Goal: Task Accomplishment & Management: Manage account settings

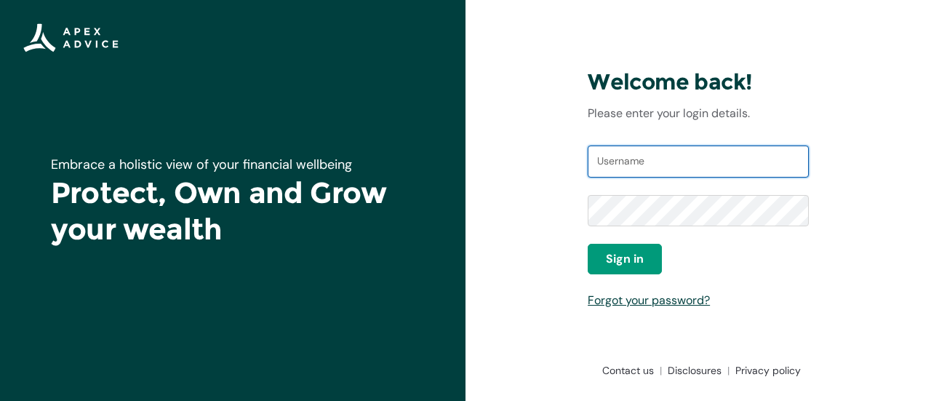
click at [681, 154] on input "Username" at bounding box center [698, 161] width 221 height 32
type input "[EMAIL_ADDRESS][DOMAIN_NAME]"
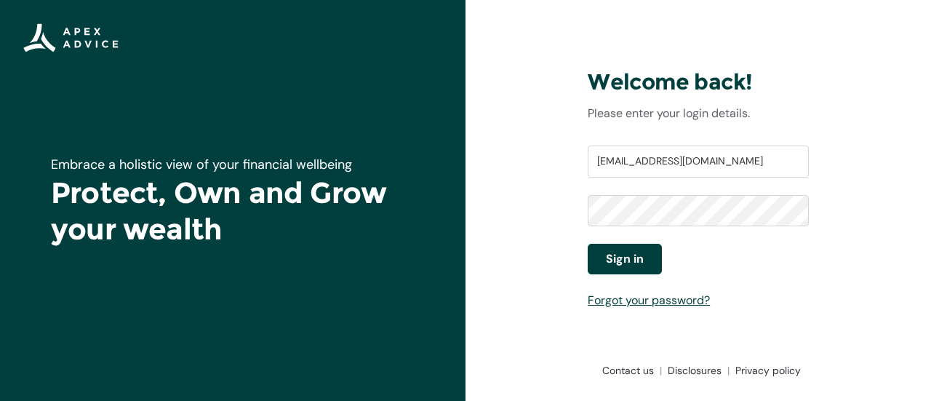
click at [637, 265] on span "Sign in" at bounding box center [625, 258] width 38 height 17
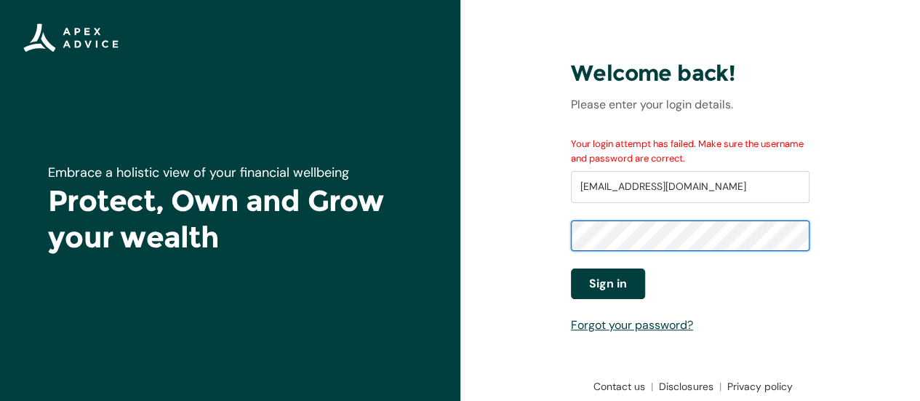
click at [608, 292] on span "Sign in" at bounding box center [608, 283] width 38 height 17
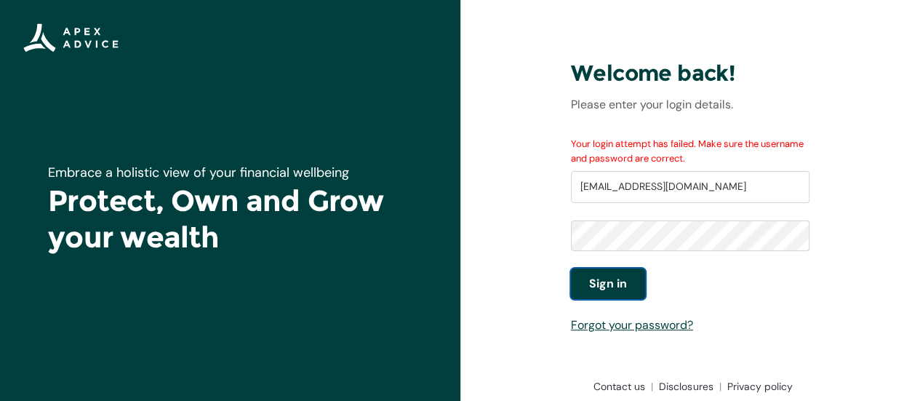
click at [613, 284] on span "Sign in" at bounding box center [608, 283] width 38 height 17
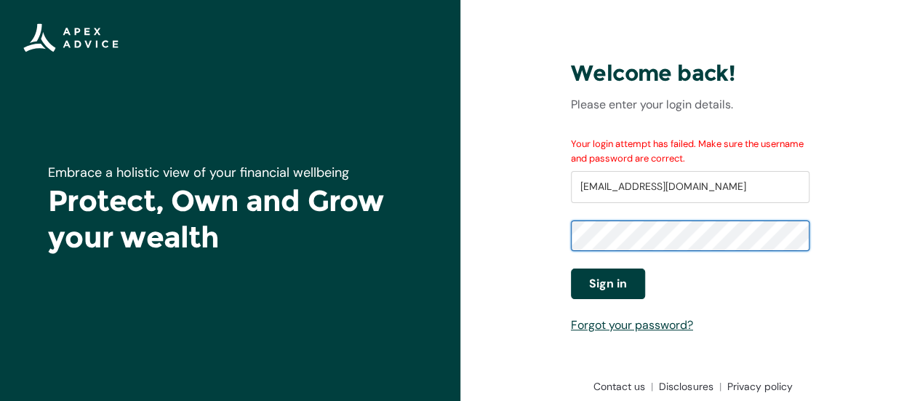
click at [623, 297] on button "Sign in" at bounding box center [608, 283] width 74 height 31
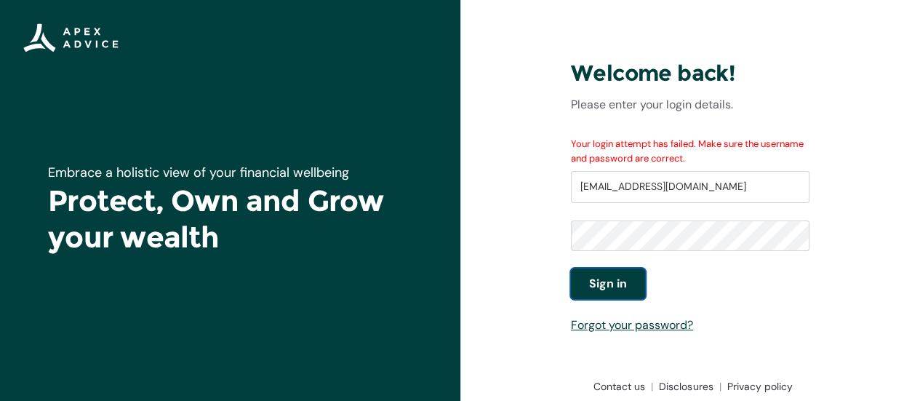
click at [612, 284] on span "Sign in" at bounding box center [608, 283] width 38 height 17
click at [621, 289] on span "Sign in" at bounding box center [608, 283] width 38 height 17
click at [614, 279] on span "Sign in" at bounding box center [608, 283] width 38 height 17
click at [651, 327] on link "Forgot your password?" at bounding box center [632, 324] width 122 height 15
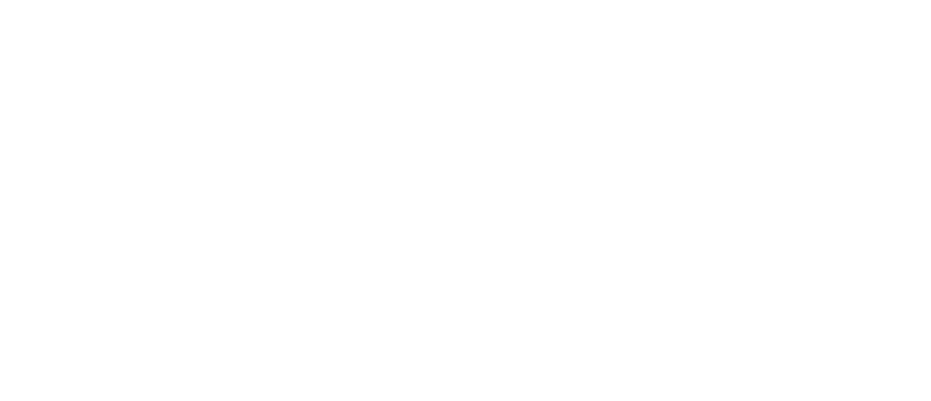
click at [660, 0] on html "Loading × Sorry to interrupt CSS Error Refresh" at bounding box center [465, 0] width 931 height 0
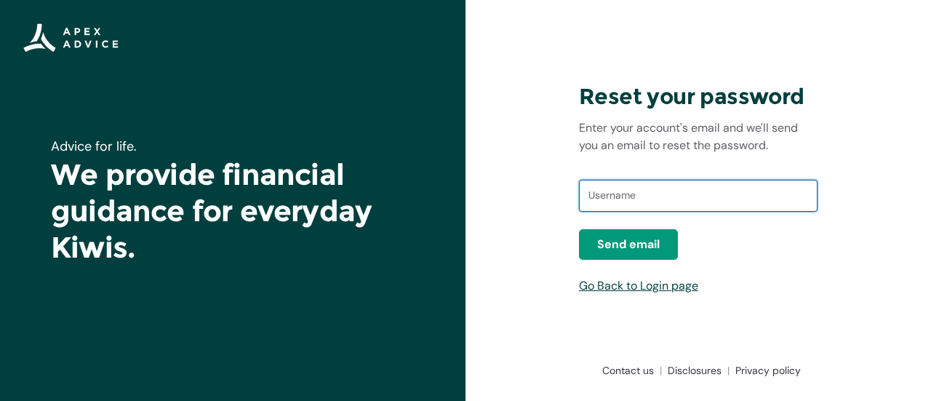
click at [665, 202] on input "text" at bounding box center [698, 196] width 239 height 32
type input "[EMAIL_ADDRESS][DOMAIN_NAME]"
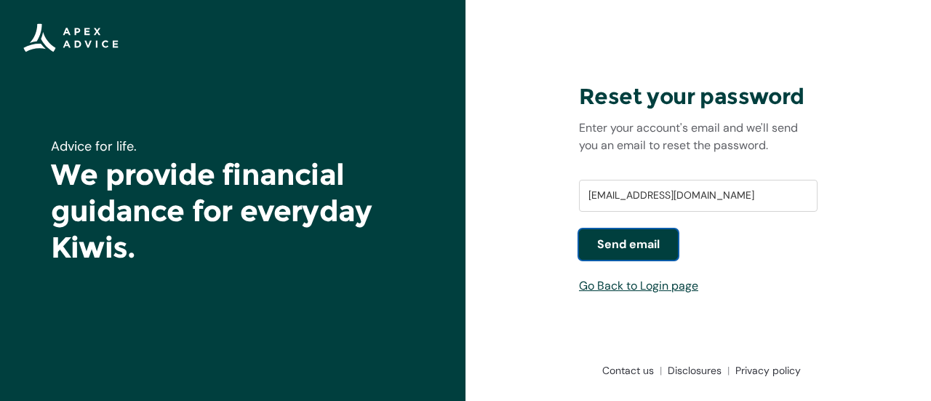
click at [641, 252] on span "Send email" at bounding box center [628, 244] width 63 height 17
